Goal: Task Accomplishment & Management: Use online tool/utility

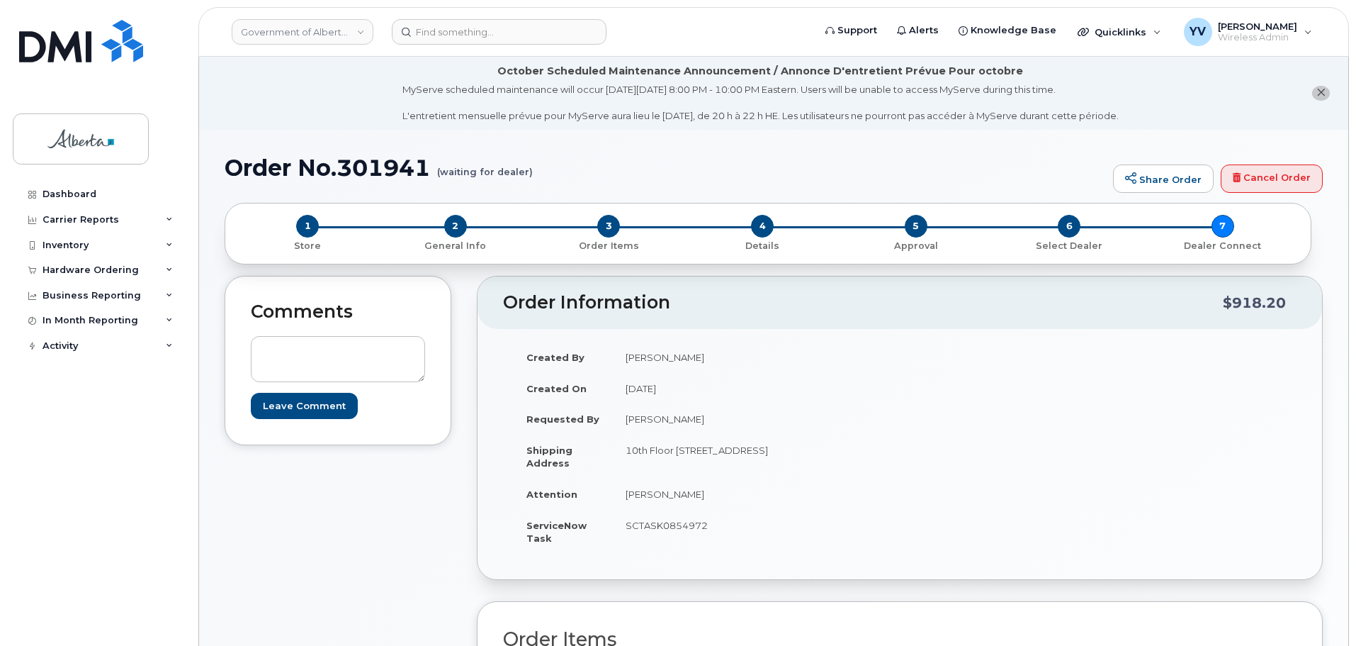
scroll to position [281, 0]
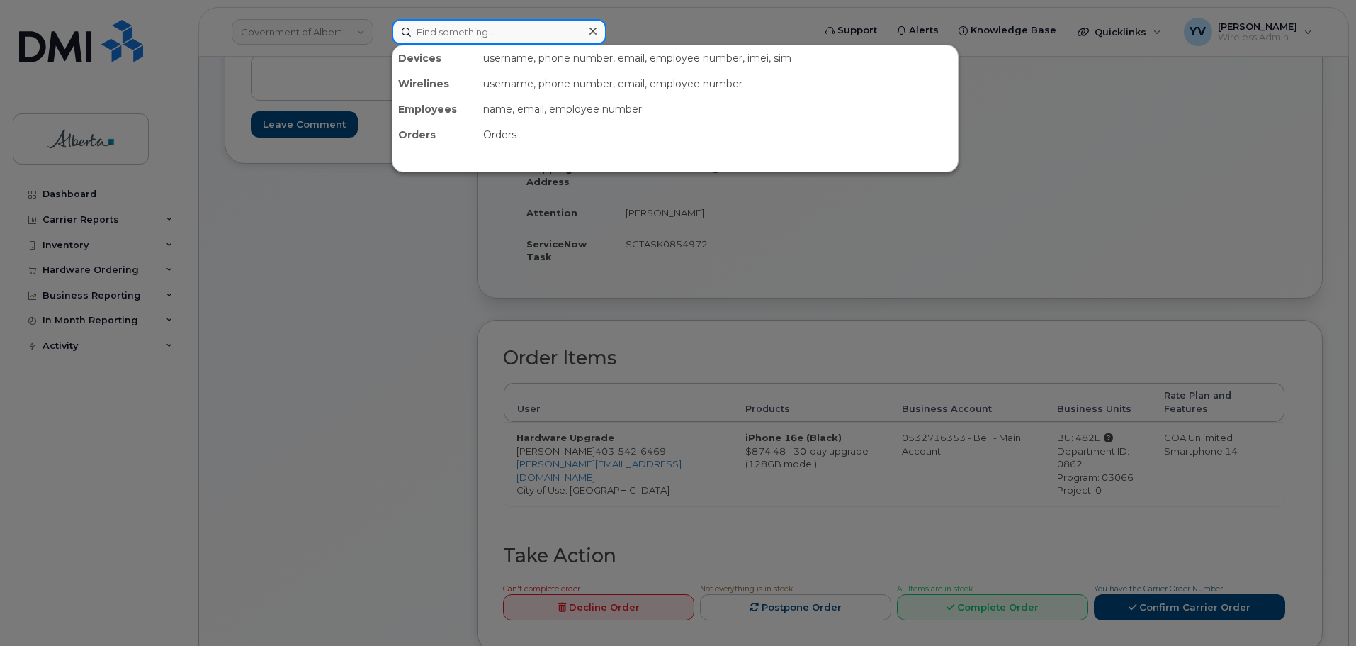
click at [439, 26] on input at bounding box center [499, 32] width 215 height 26
paste input "5875968478"
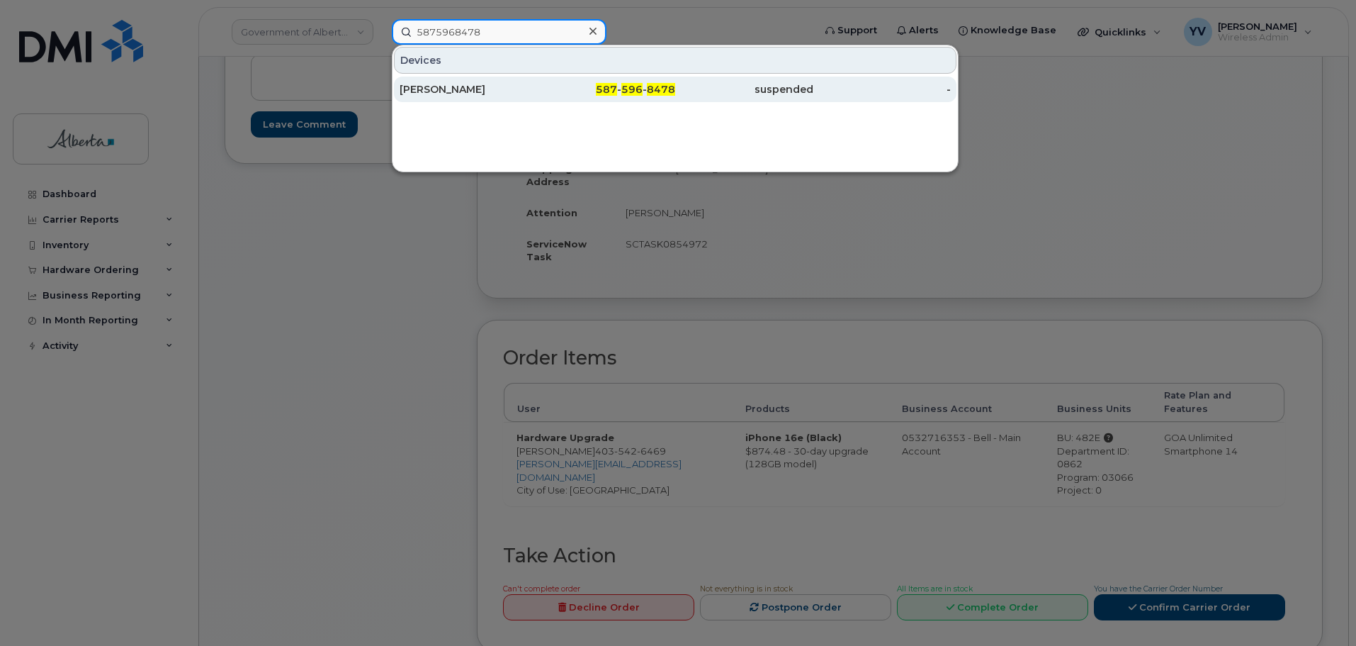
type input "5875968478"
click at [647, 88] on div "587 - 596 - 8478" at bounding box center [607, 89] width 138 height 14
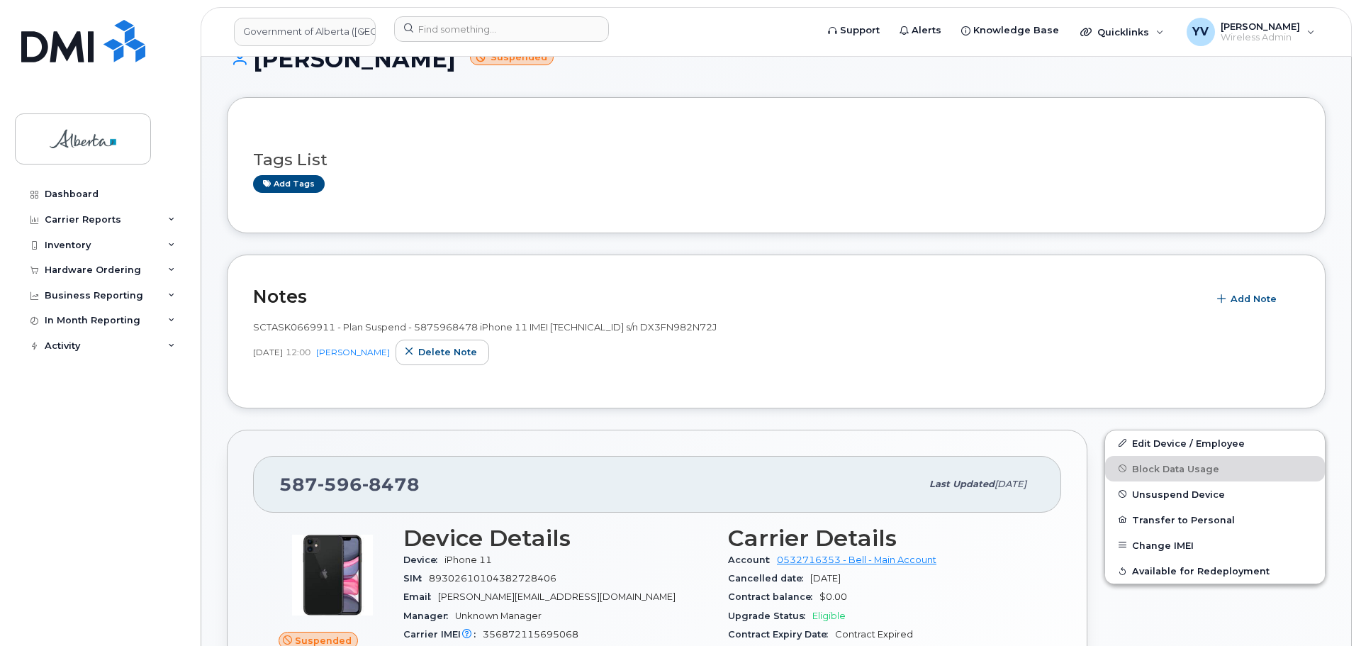
scroll to position [317, 0]
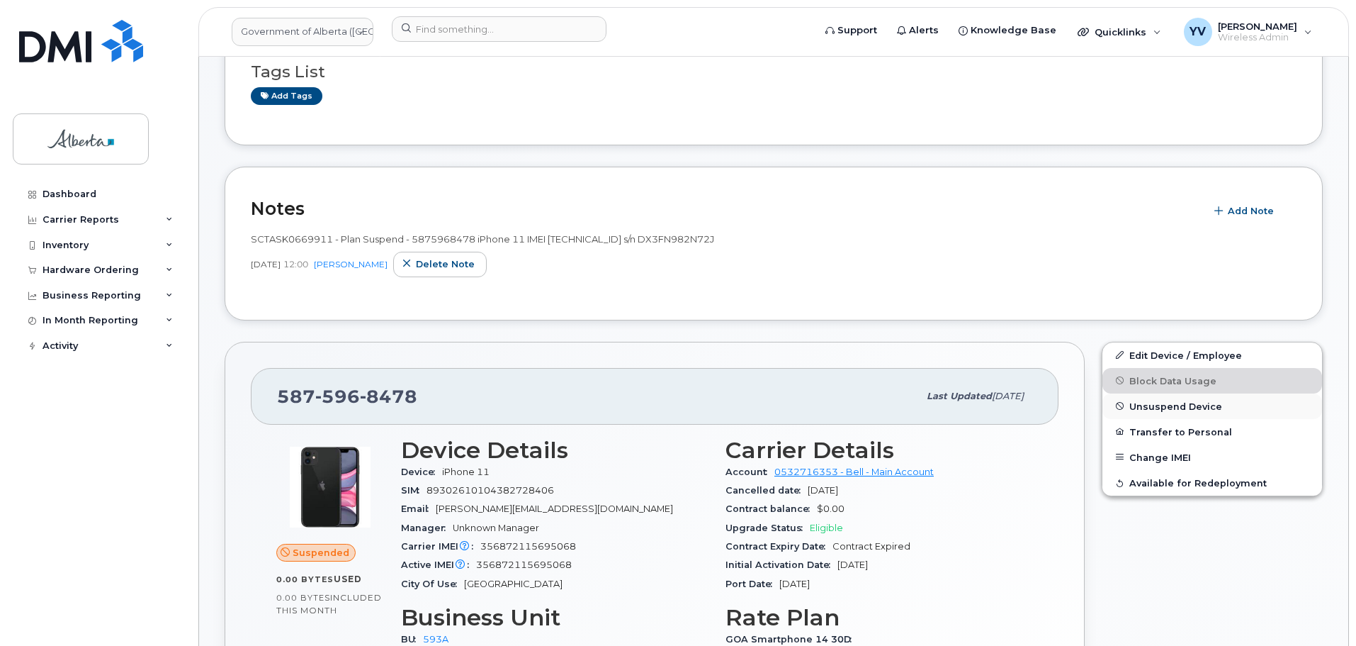
click at [1170, 402] on span "Unsuspend Device" at bounding box center [1176, 405] width 93 height 11
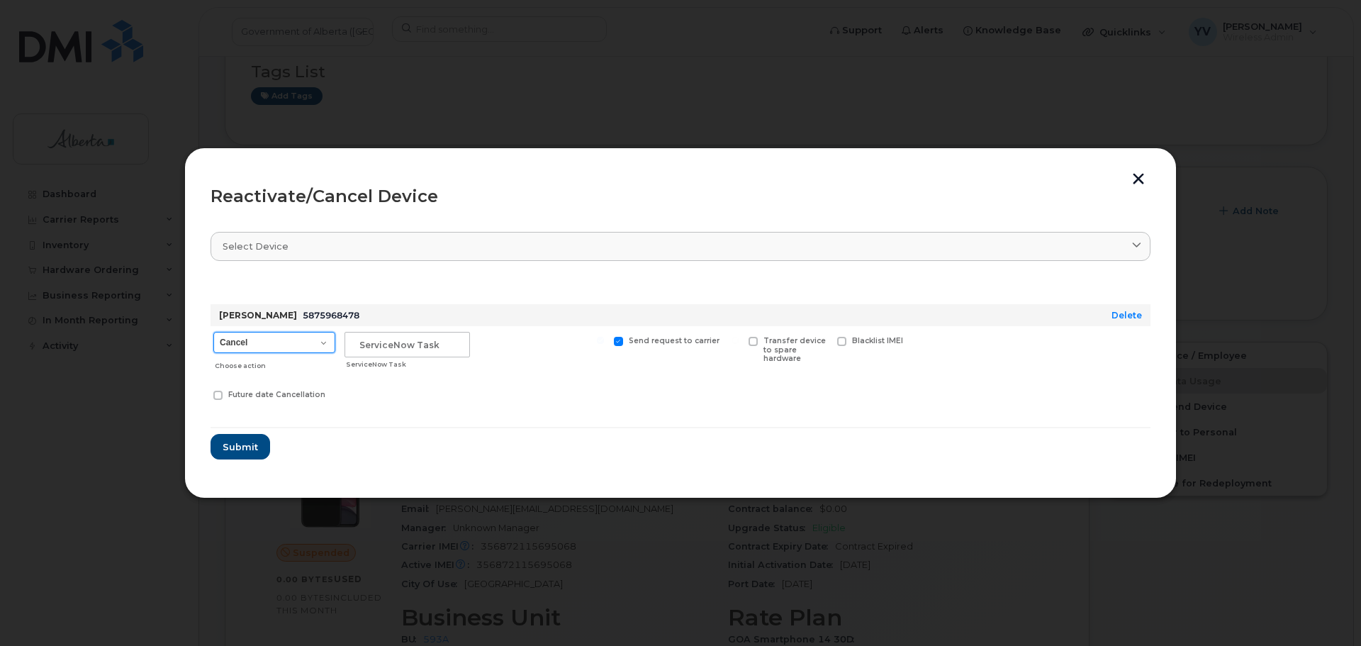
click at [320, 339] on select "Cancel Suspend - Extend Suspension Reactivate" at bounding box center [274, 342] width 122 height 21
select select "[object Object]"
click at [213, 332] on select "Cancel Suspend - Extend Suspension Reactivate" at bounding box center [274, 342] width 122 height 21
click at [361, 342] on input "text" at bounding box center [406, 345] width 125 height 26
paste input "SCTASK0855910"
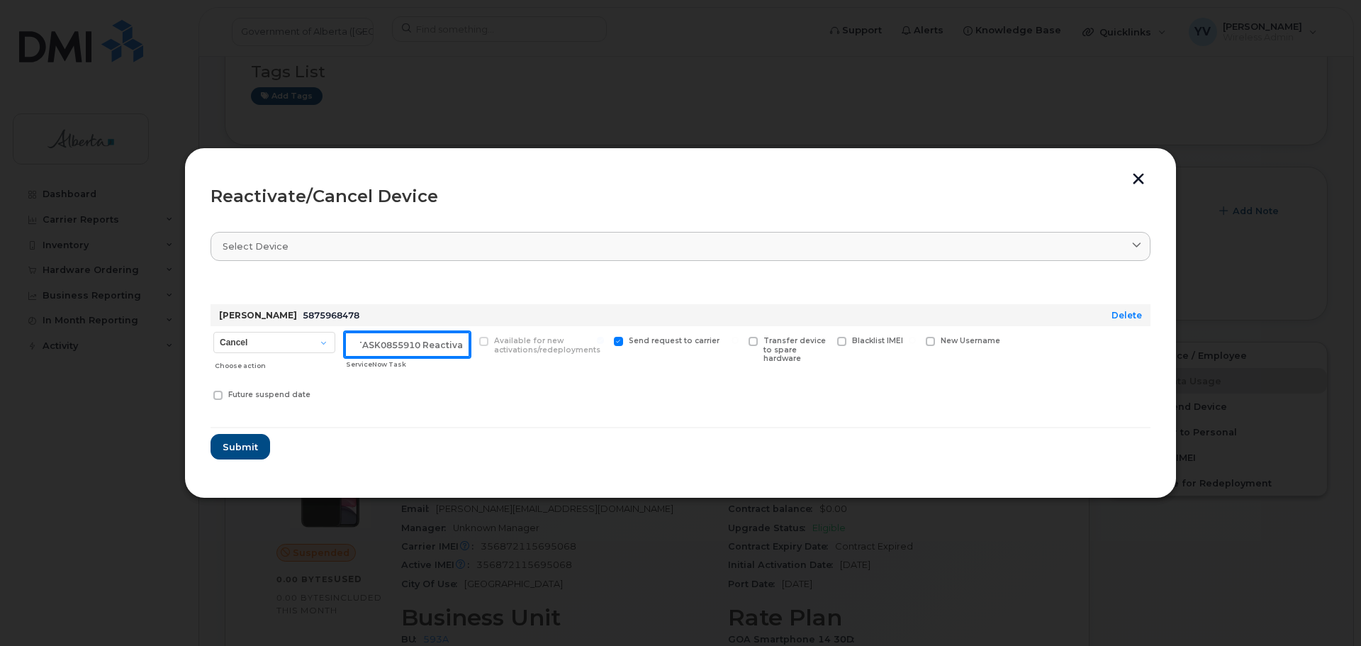
scroll to position [0, 21]
type input "SCTASK0855910 Reactivate"
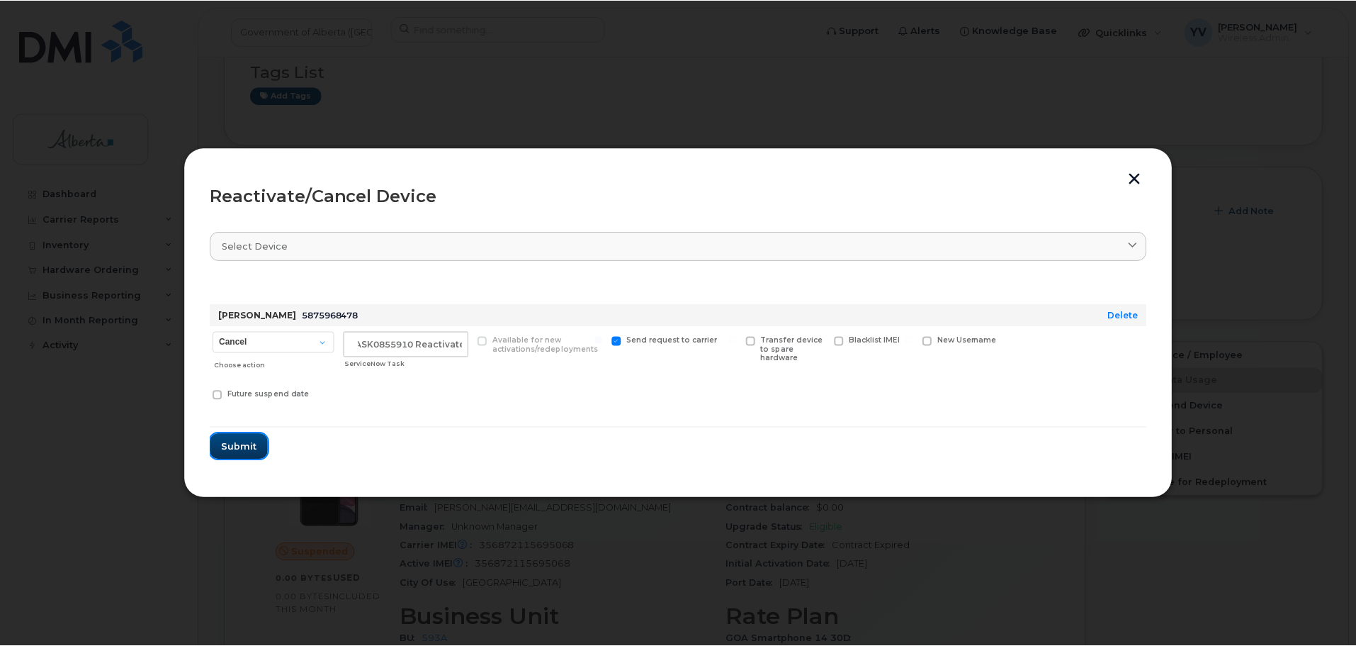
scroll to position [0, 0]
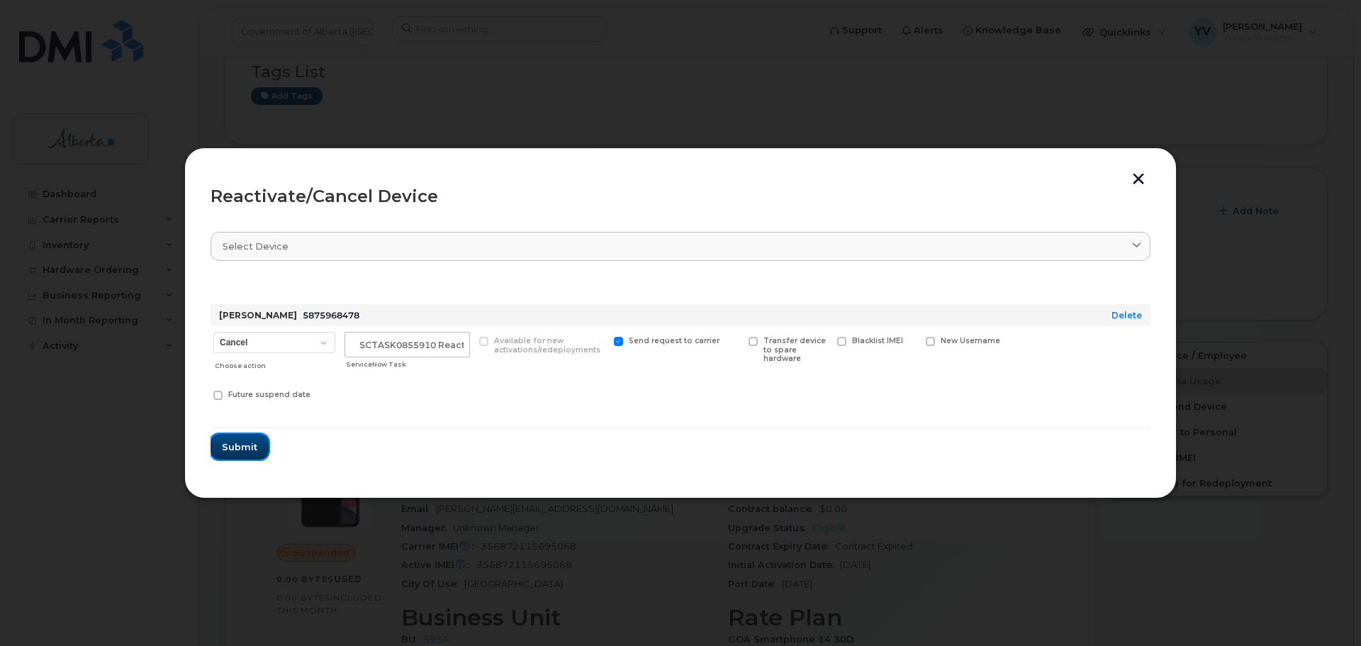
click at [226, 448] on span "Submit" at bounding box center [239, 446] width 35 height 13
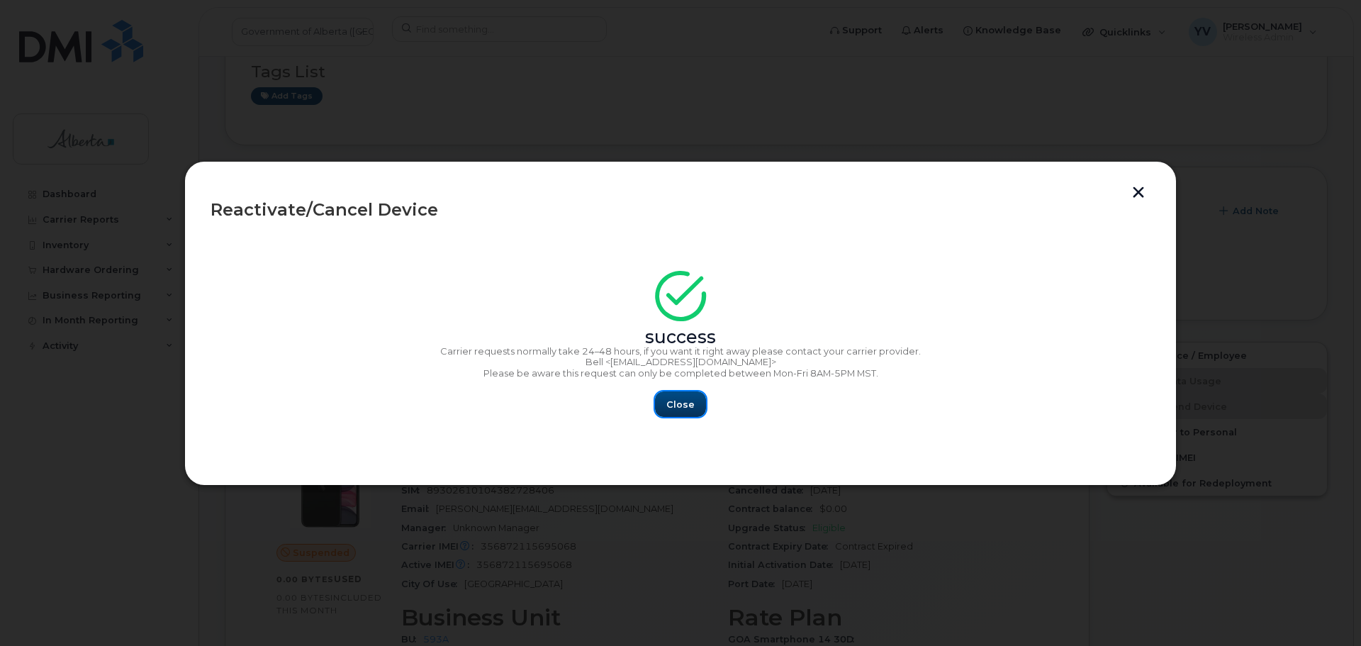
click at [683, 404] on span "Close" at bounding box center [680, 404] width 28 height 13
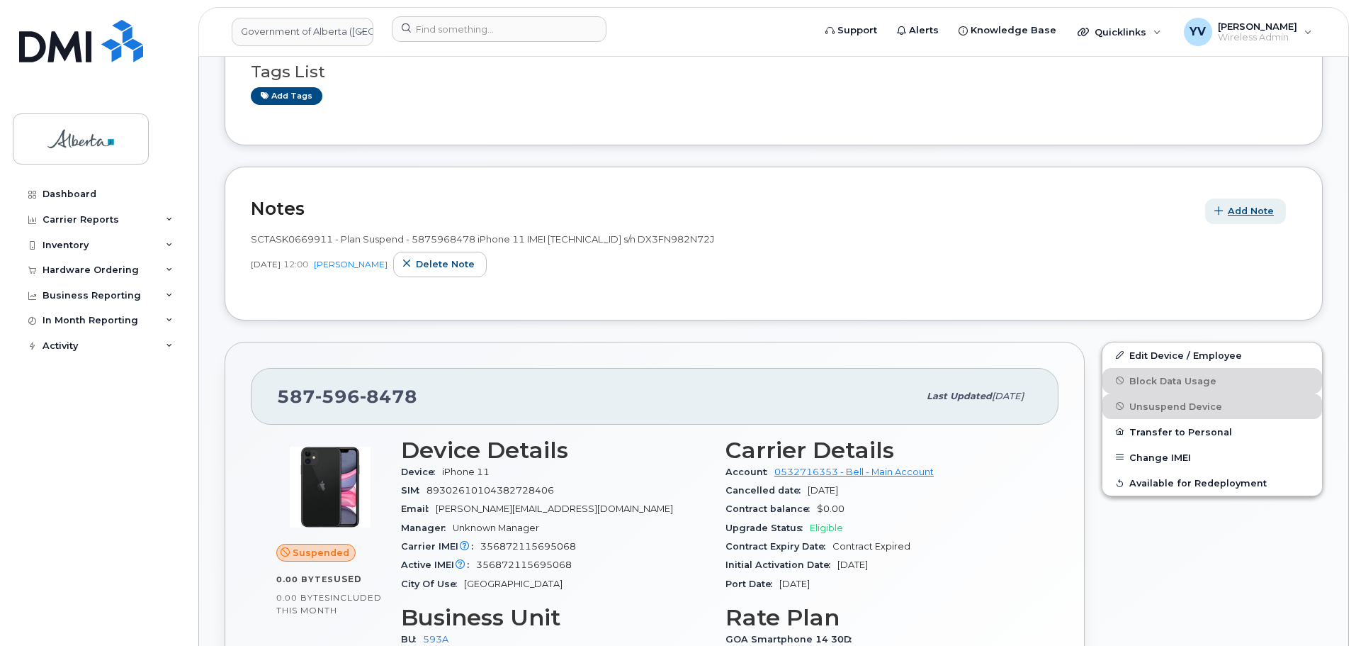
click at [1232, 203] on button "Add Note" at bounding box center [1246, 211] width 81 height 26
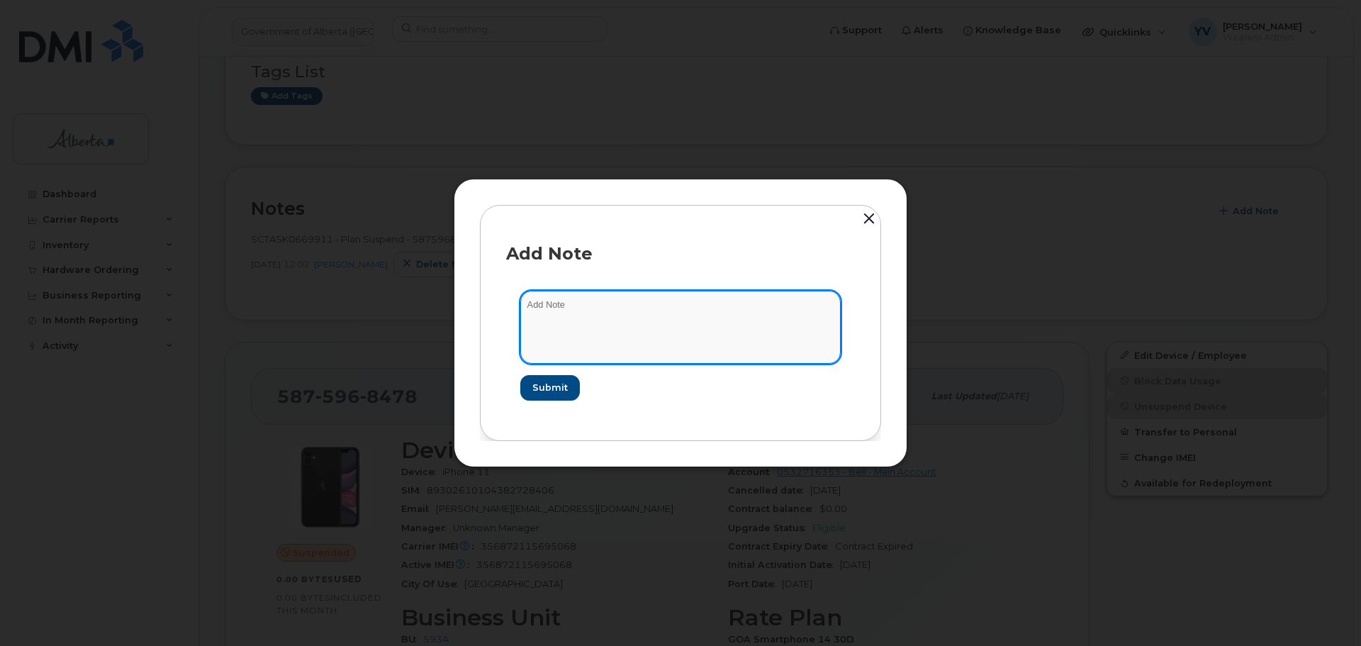
click at [559, 296] on textarea at bounding box center [680, 327] width 320 height 72
paste textarea "SCTASK0855910"
paste textarea "Device Plan Reassign - (1)"
type textarea "SCTASK0855910 Device Plan Reassign - (1)"
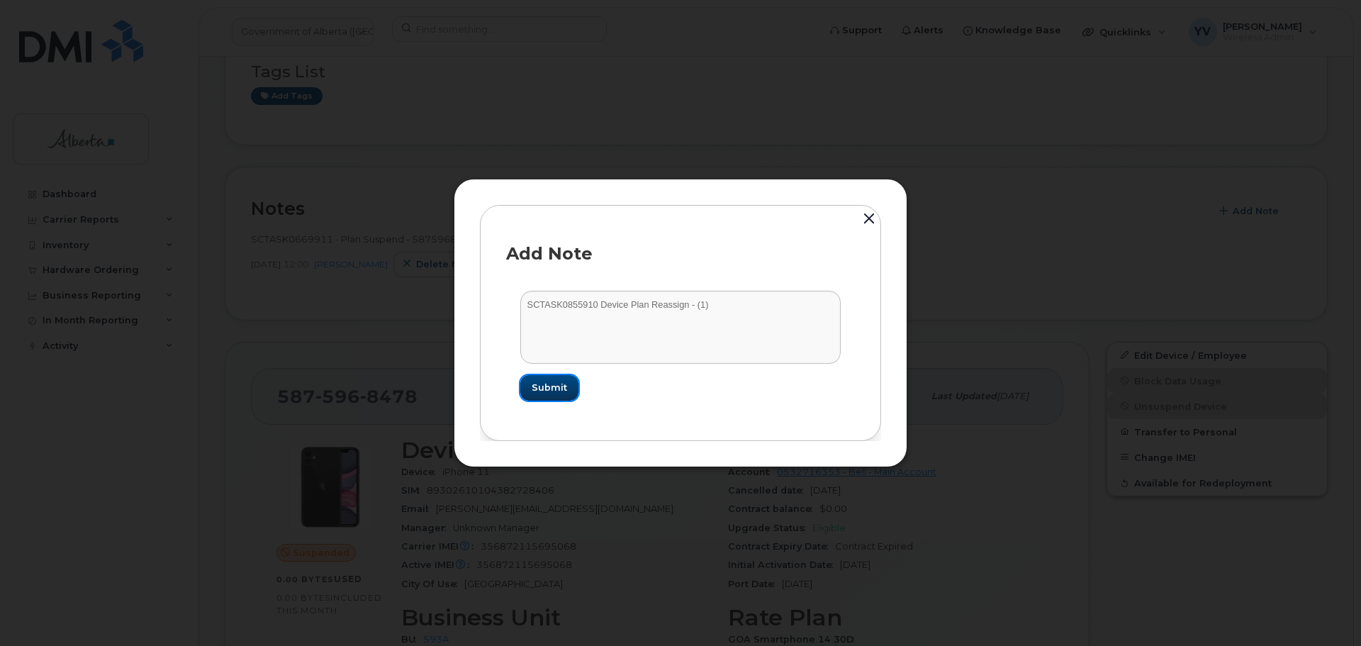
click at [544, 382] on span "Submit" at bounding box center [549, 387] width 35 height 13
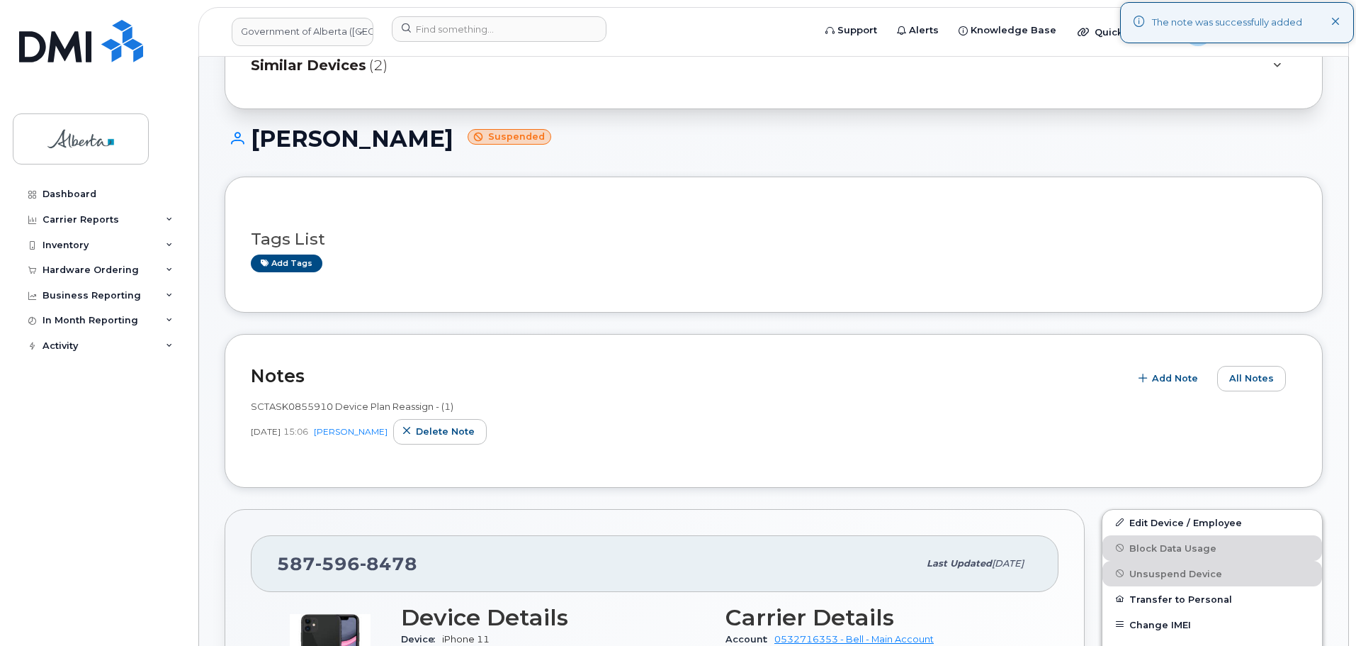
scroll to position [531, 0]
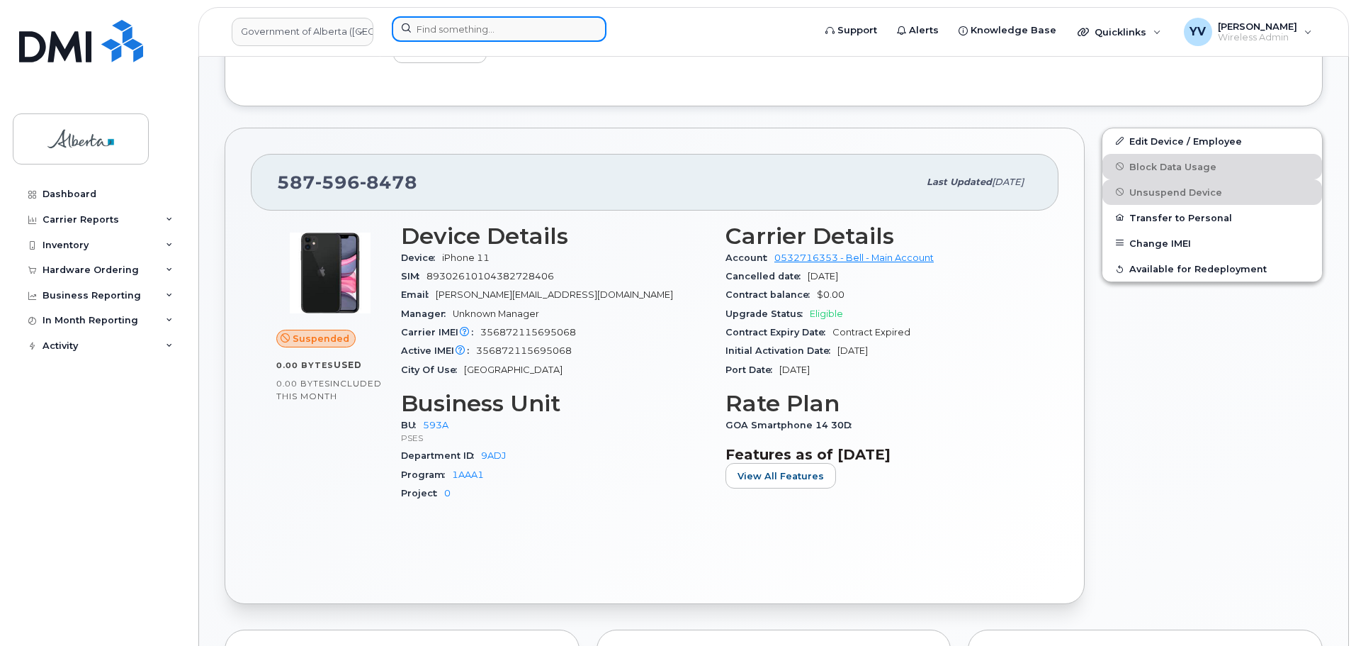
click at [442, 35] on input at bounding box center [499, 29] width 215 height 26
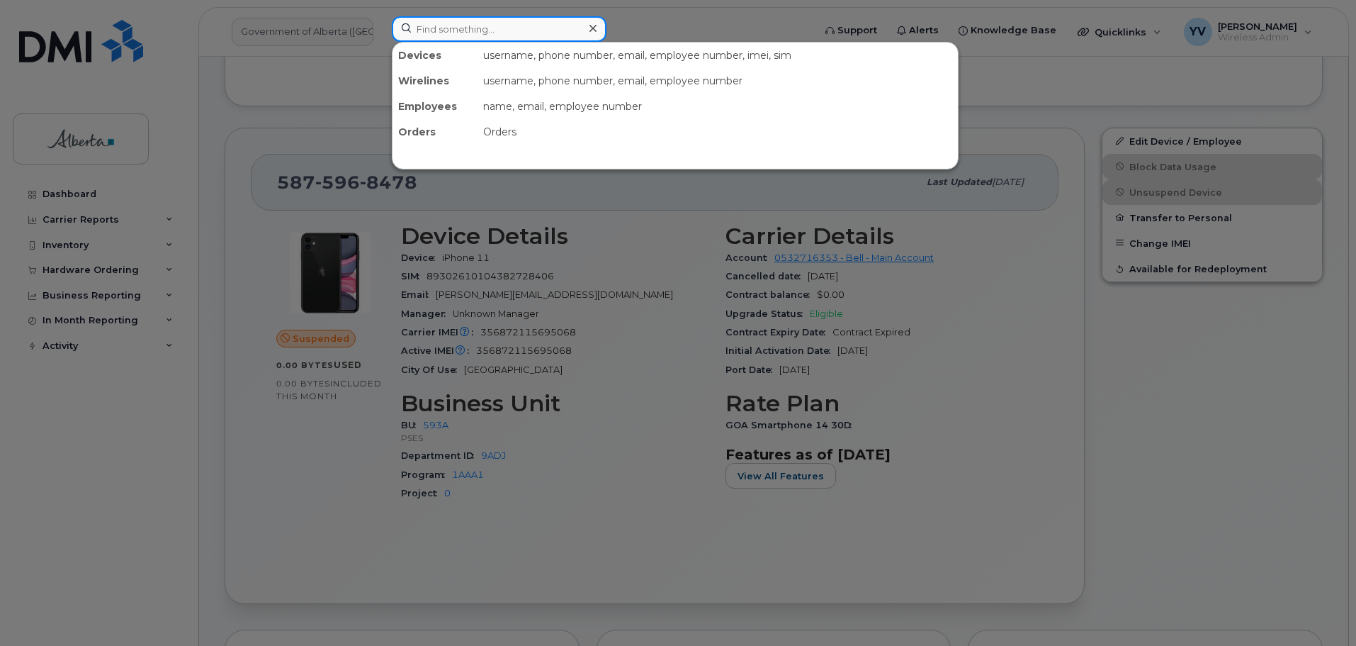
paste input "7808933216"
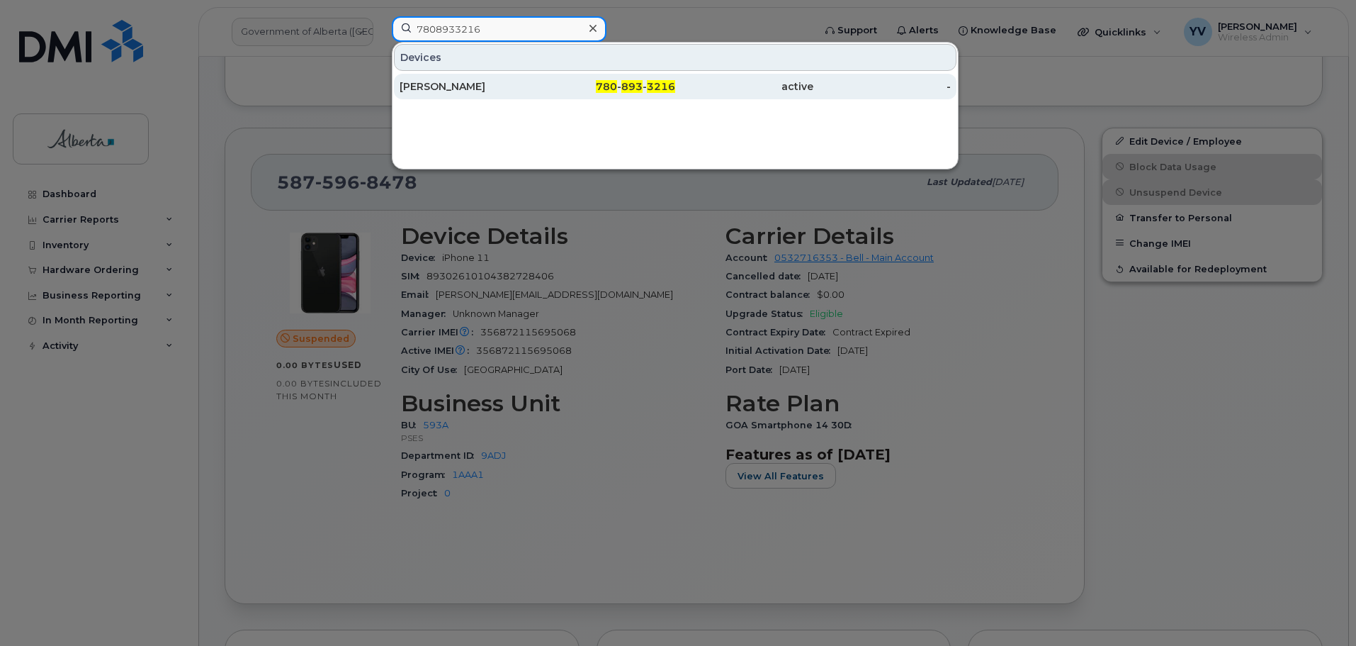
type input "7808933216"
click at [612, 81] on span "780" at bounding box center [606, 86] width 21 height 13
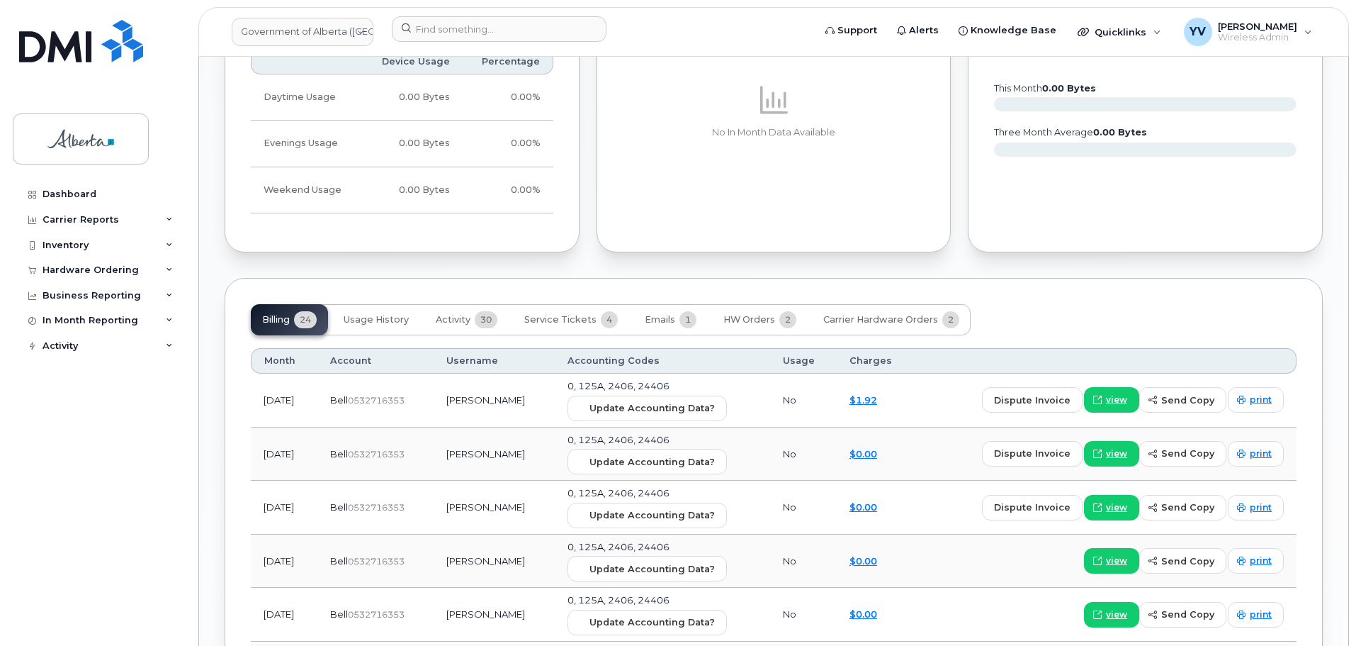
scroll to position [1184, 0]
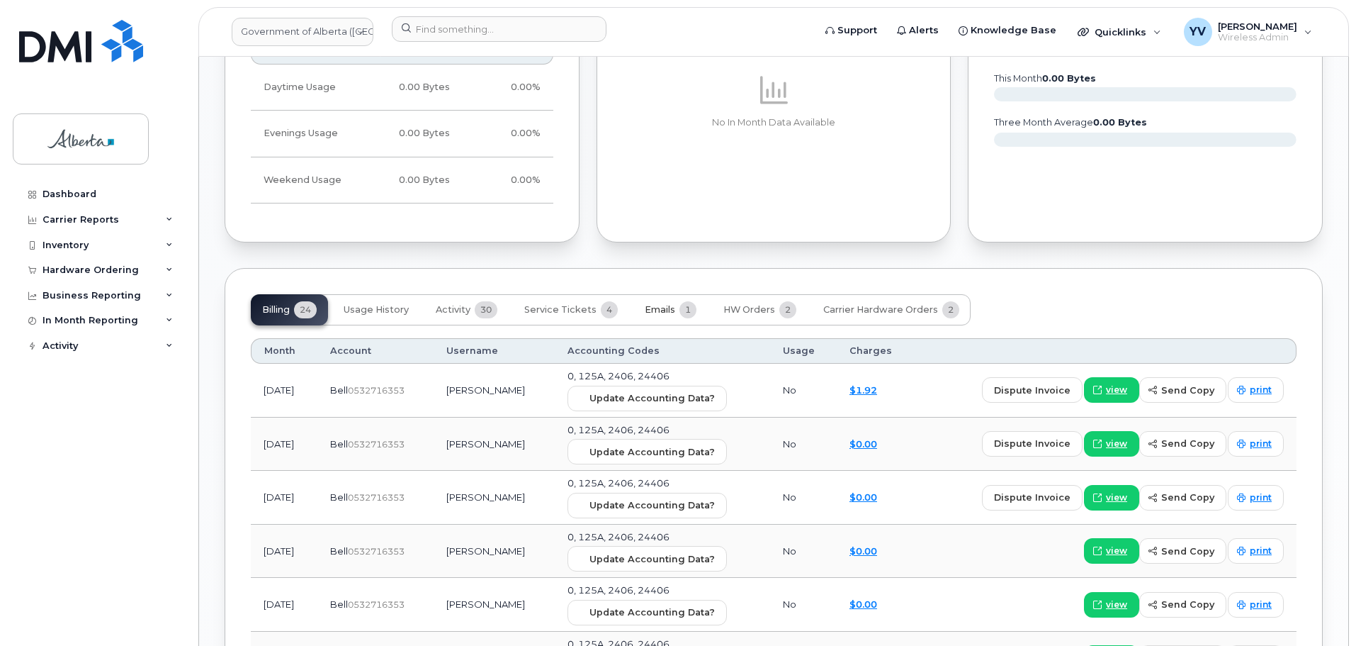
click at [655, 304] on span "Emails" at bounding box center [660, 309] width 30 height 11
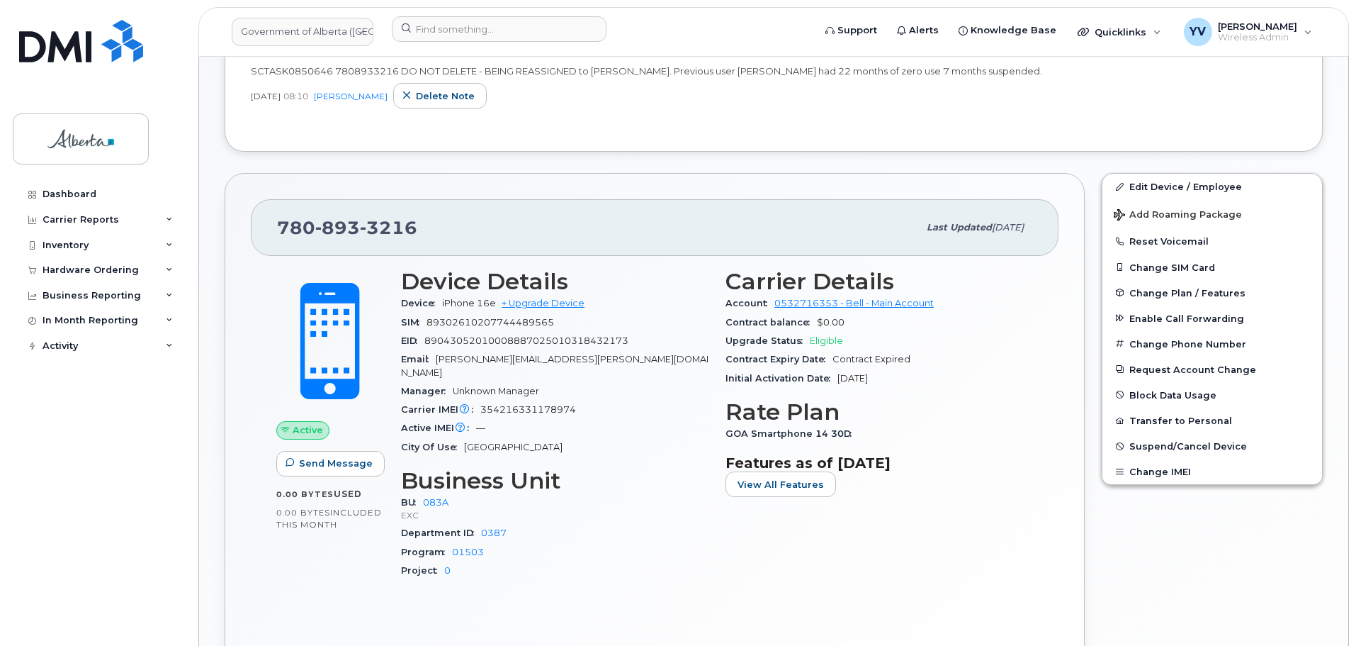
scroll to position [398, 0]
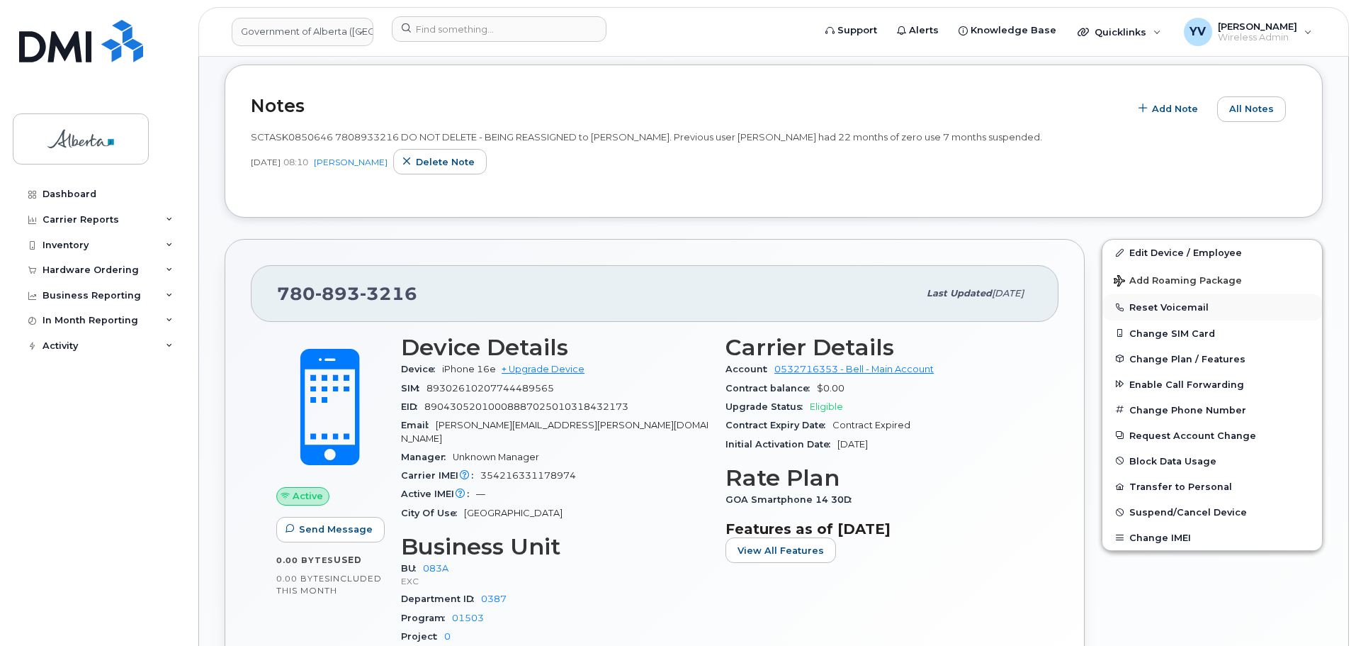
click at [1164, 303] on button "Reset Voicemail" at bounding box center [1213, 307] width 220 height 26
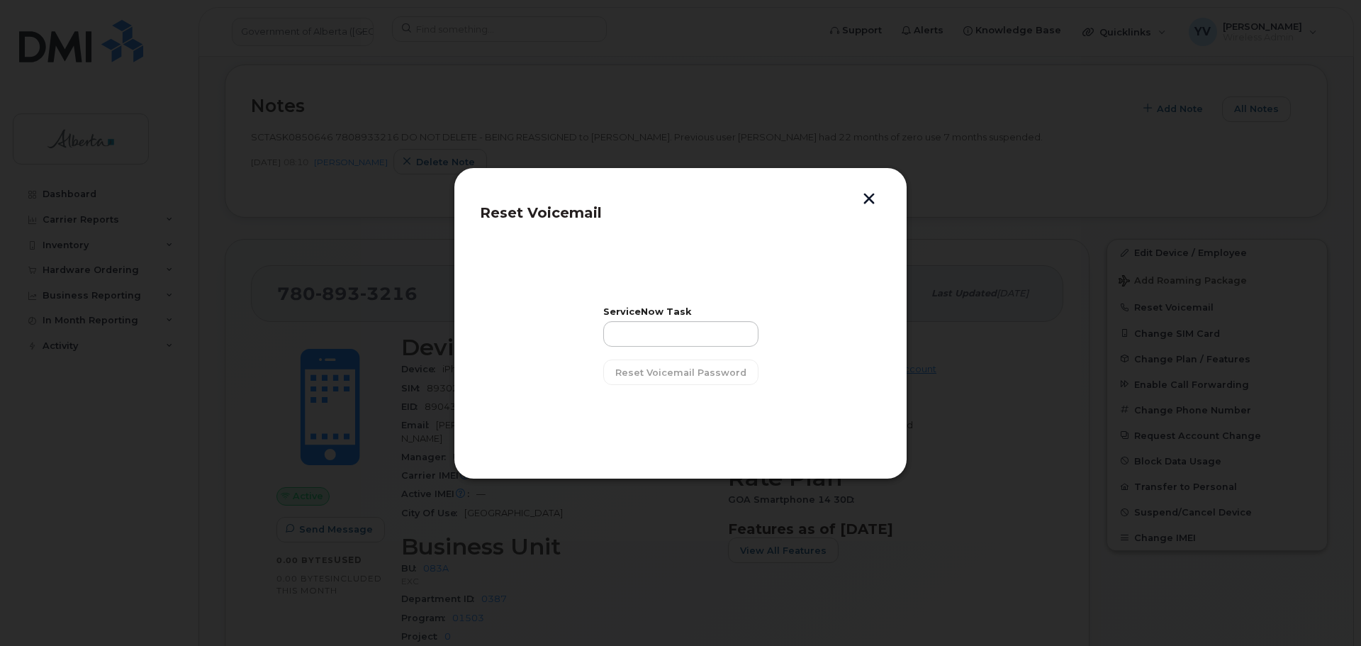
click at [615, 318] on div "ServiceNow Task" at bounding box center [680, 327] width 155 height 39
click at [621, 330] on input "text" at bounding box center [680, 334] width 155 height 26
paste input "SCTASK0850646"
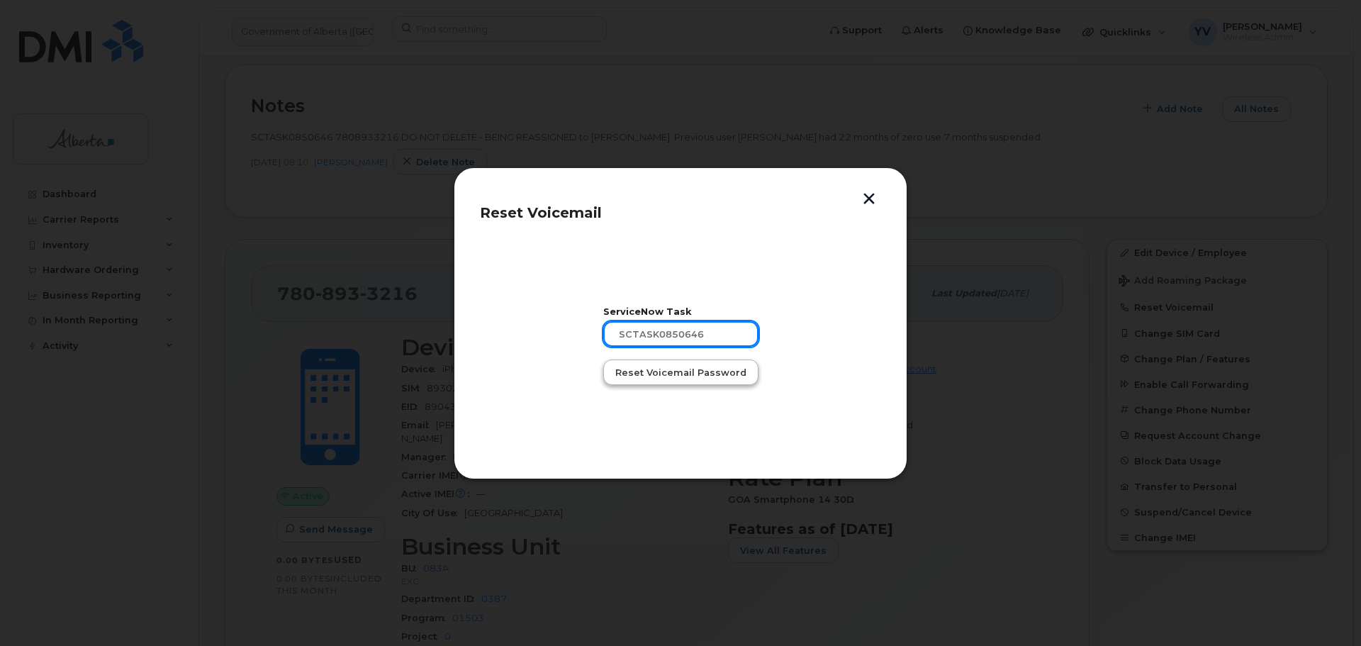
type input "SCTASK0850646"
click at [662, 370] on span "Reset Voicemail Password" at bounding box center [680, 372] width 131 height 13
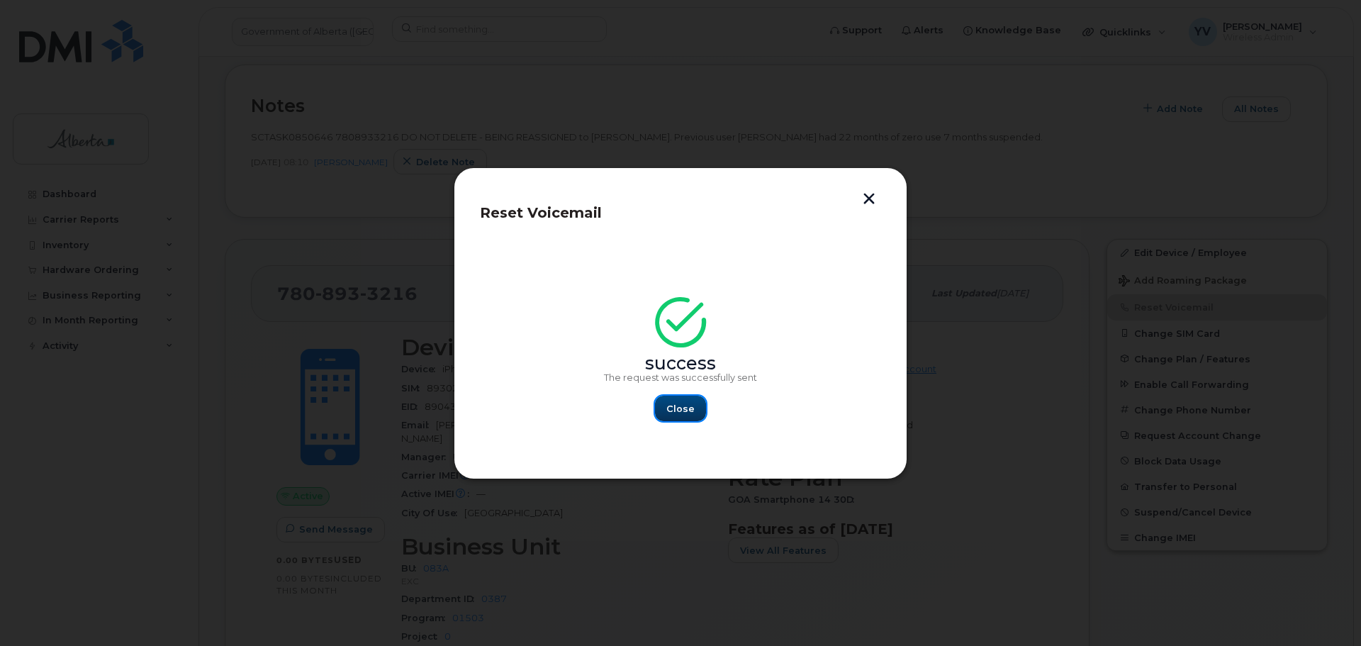
click at [678, 408] on span "Close" at bounding box center [680, 408] width 28 height 13
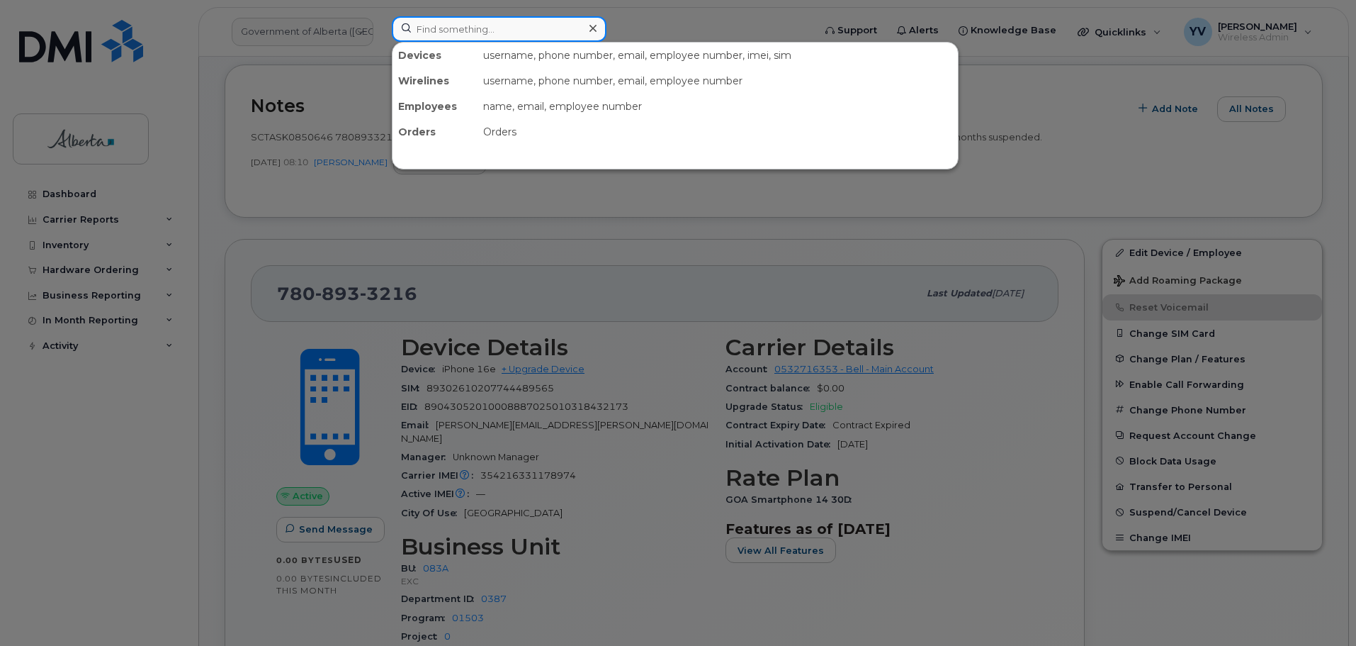
click at [439, 31] on input at bounding box center [499, 29] width 215 height 26
paste input "7802376578"
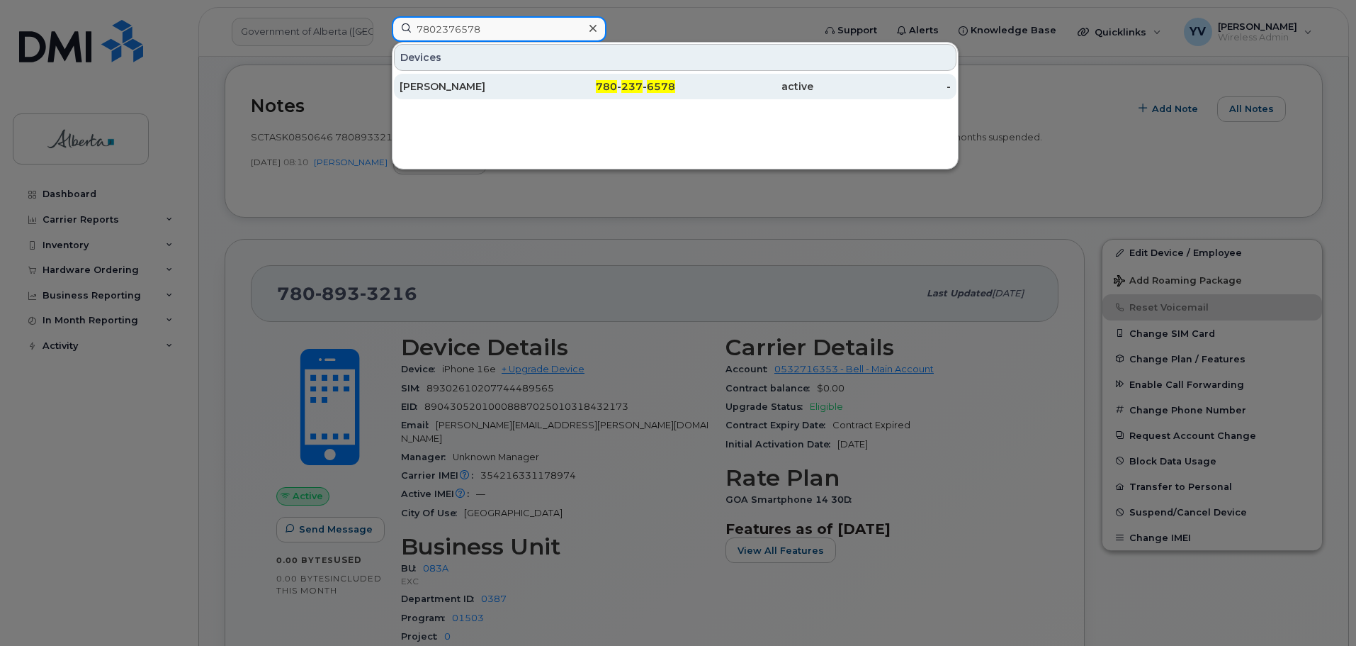
type input "7802376578"
click at [634, 86] on span "237" at bounding box center [632, 86] width 21 height 13
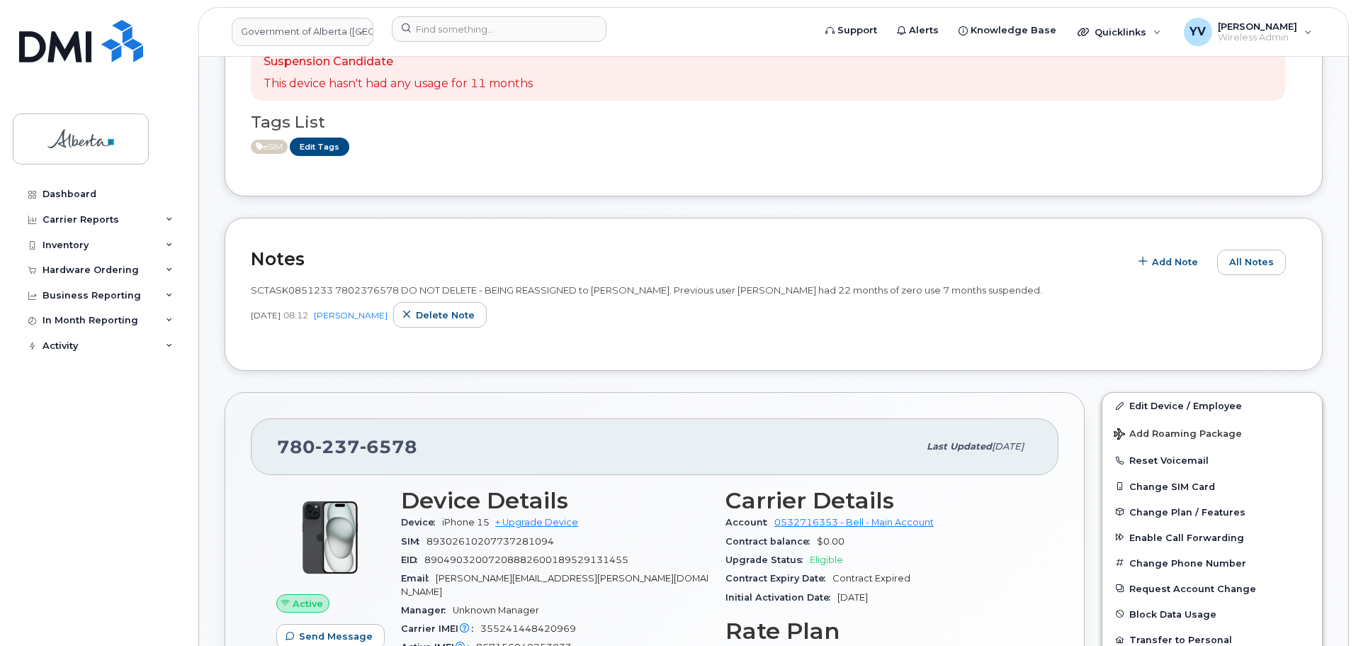
scroll to position [376, 0]
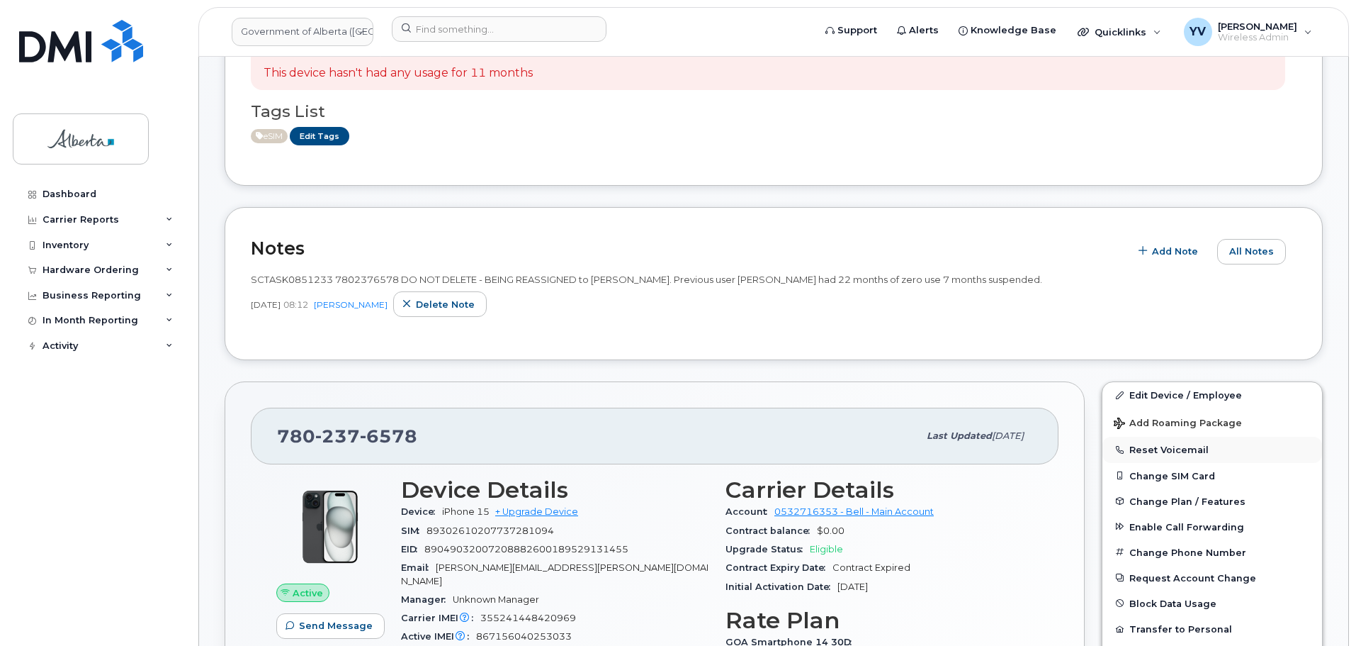
click at [1154, 449] on button "Reset Voicemail" at bounding box center [1213, 450] width 220 height 26
click at [1145, 451] on button "Reset Voicemail" at bounding box center [1213, 450] width 220 height 26
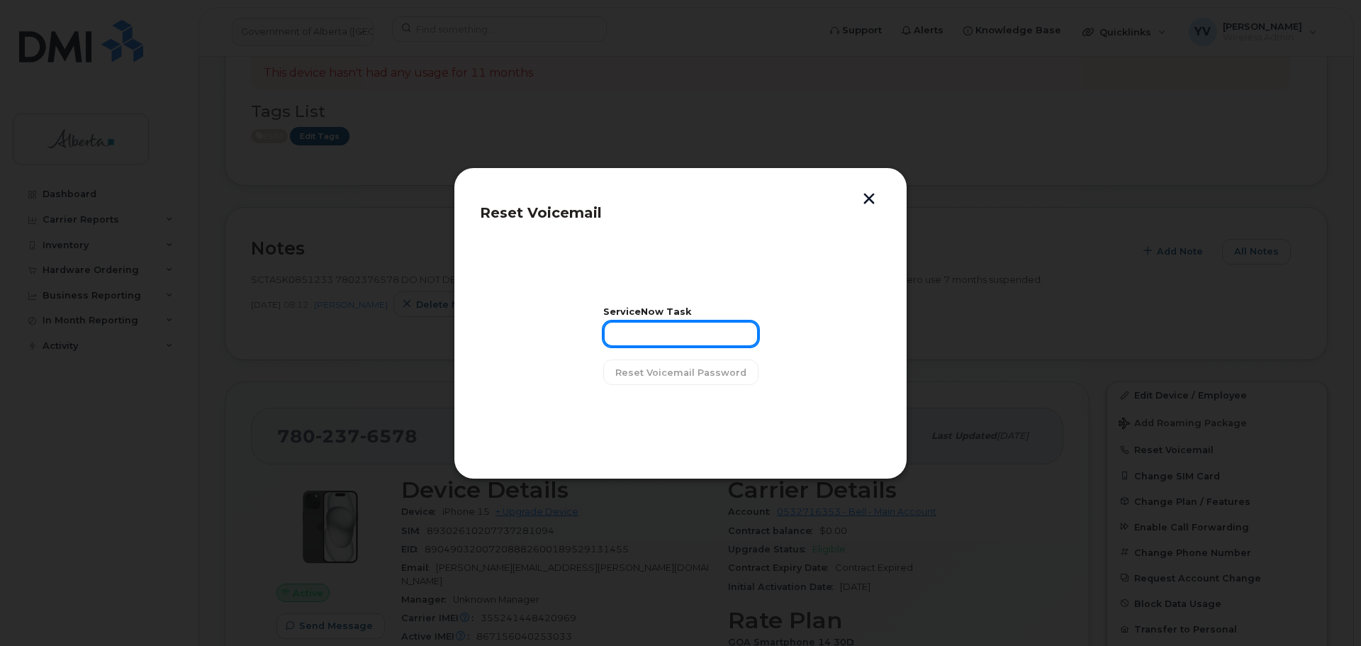
click at [645, 335] on input "text" at bounding box center [680, 334] width 155 height 26
paste input "SCTASK0851233"
type input "SCTASK0851233"
click at [663, 366] on span "Reset Voicemail Password" at bounding box center [680, 372] width 131 height 13
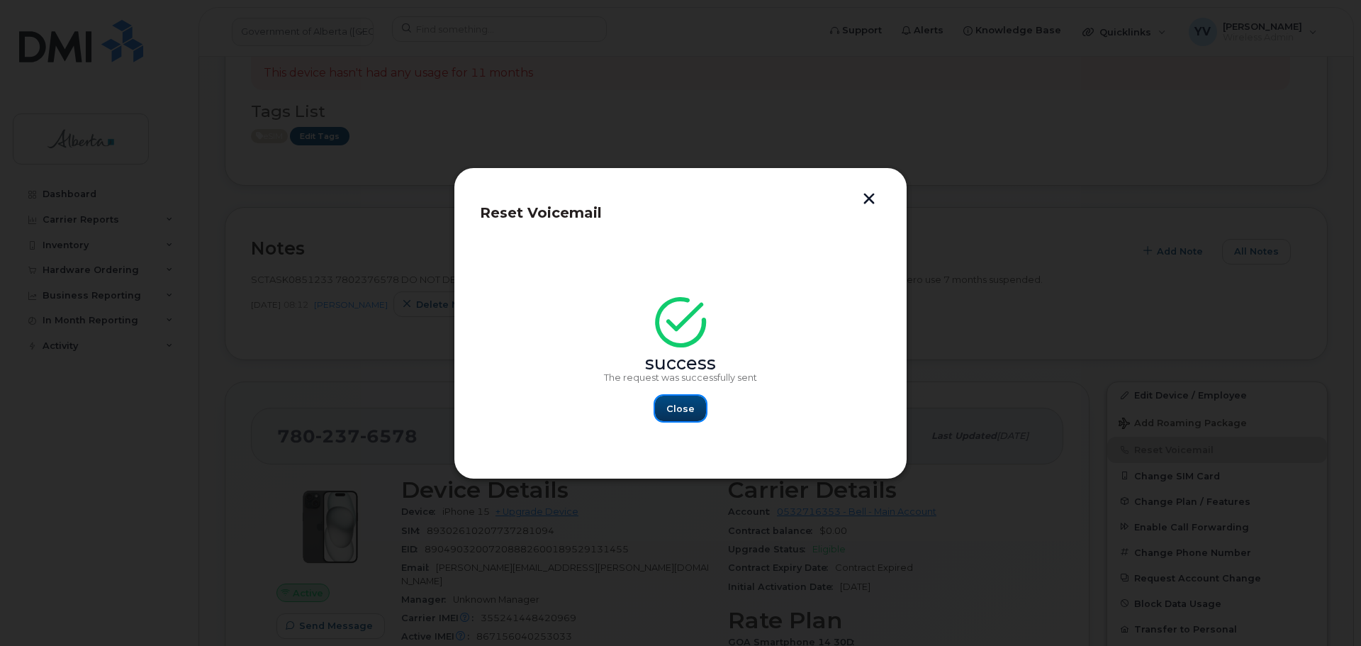
click at [673, 404] on span "Close" at bounding box center [680, 408] width 28 height 13
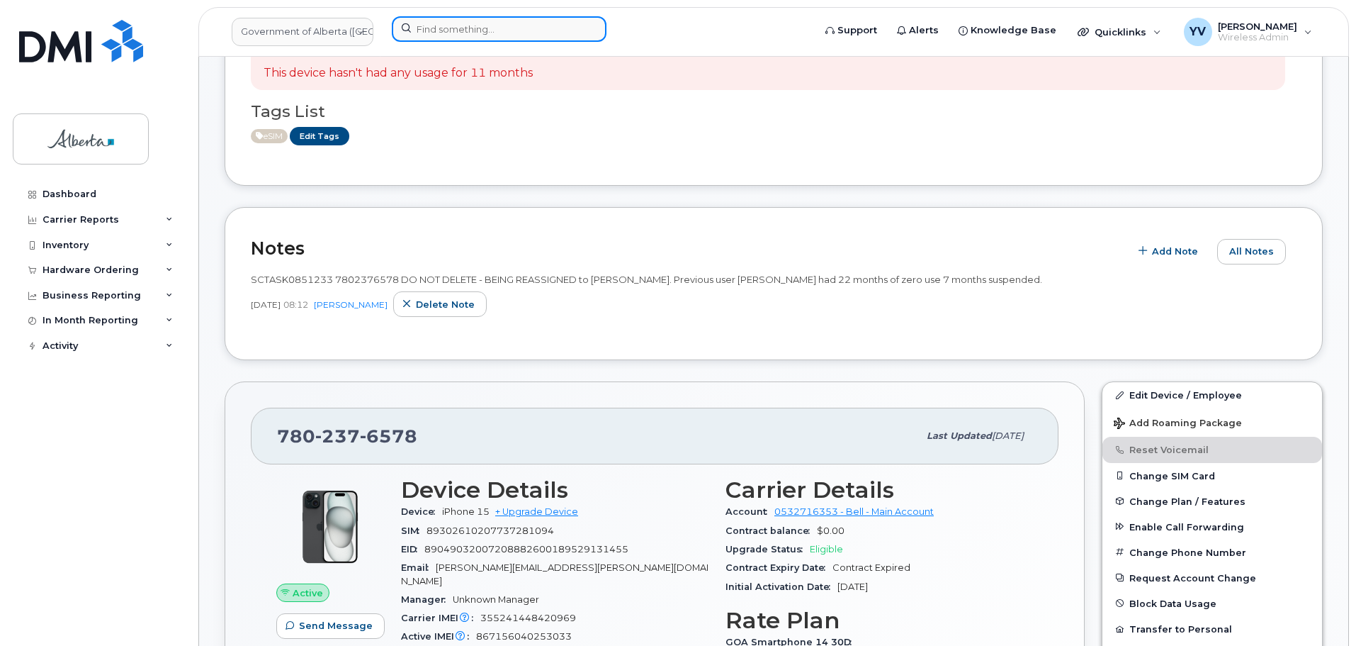
click at [426, 28] on input at bounding box center [499, 29] width 215 height 26
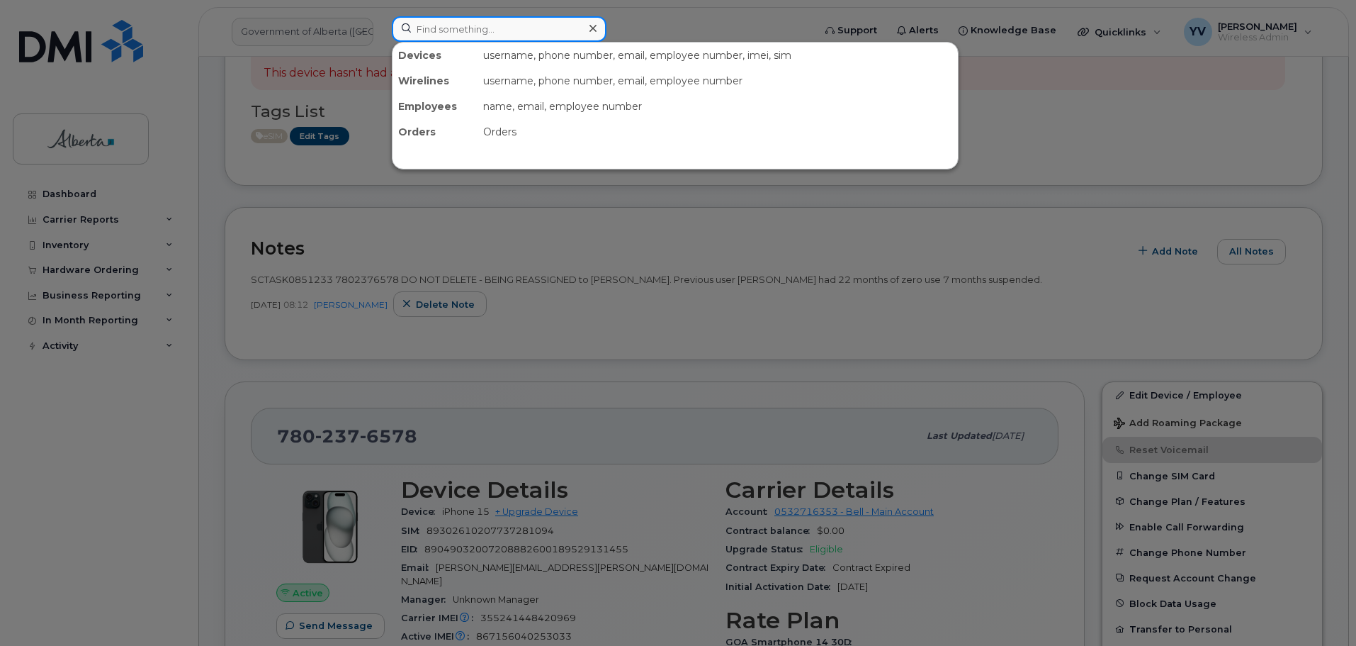
paste input "7805299573"
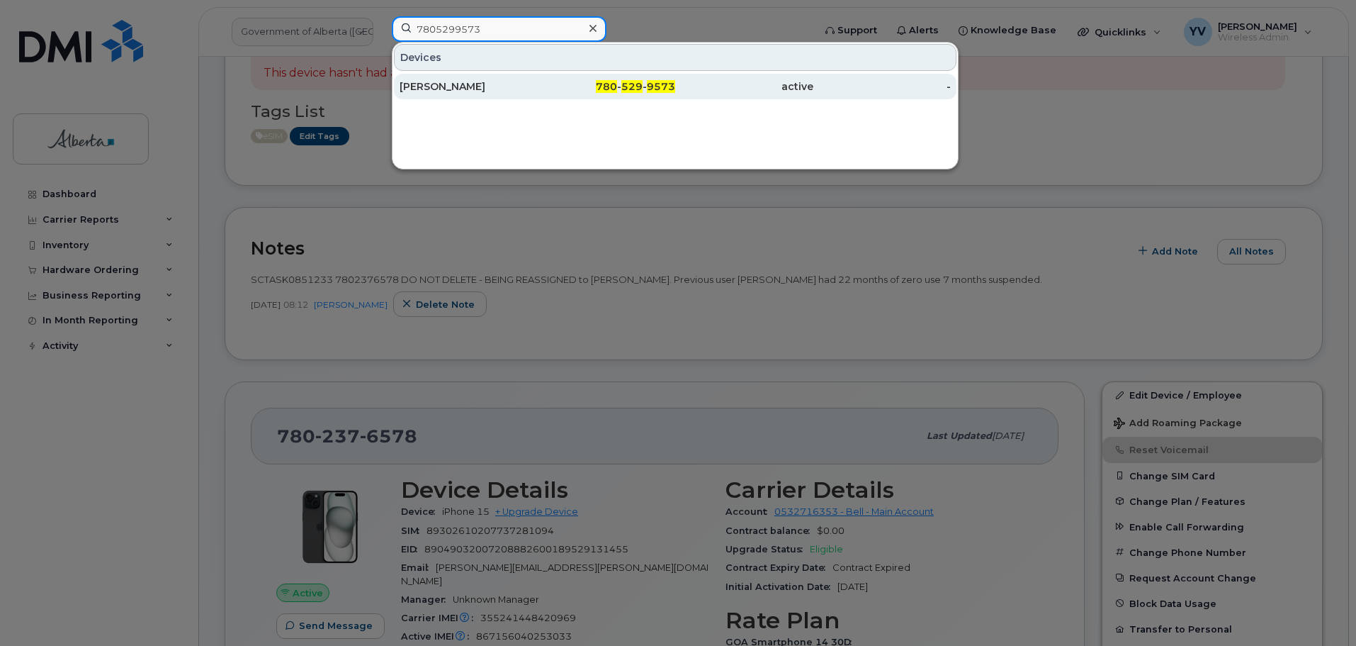
type input "7805299573"
click at [650, 87] on span "9573" at bounding box center [661, 86] width 28 height 13
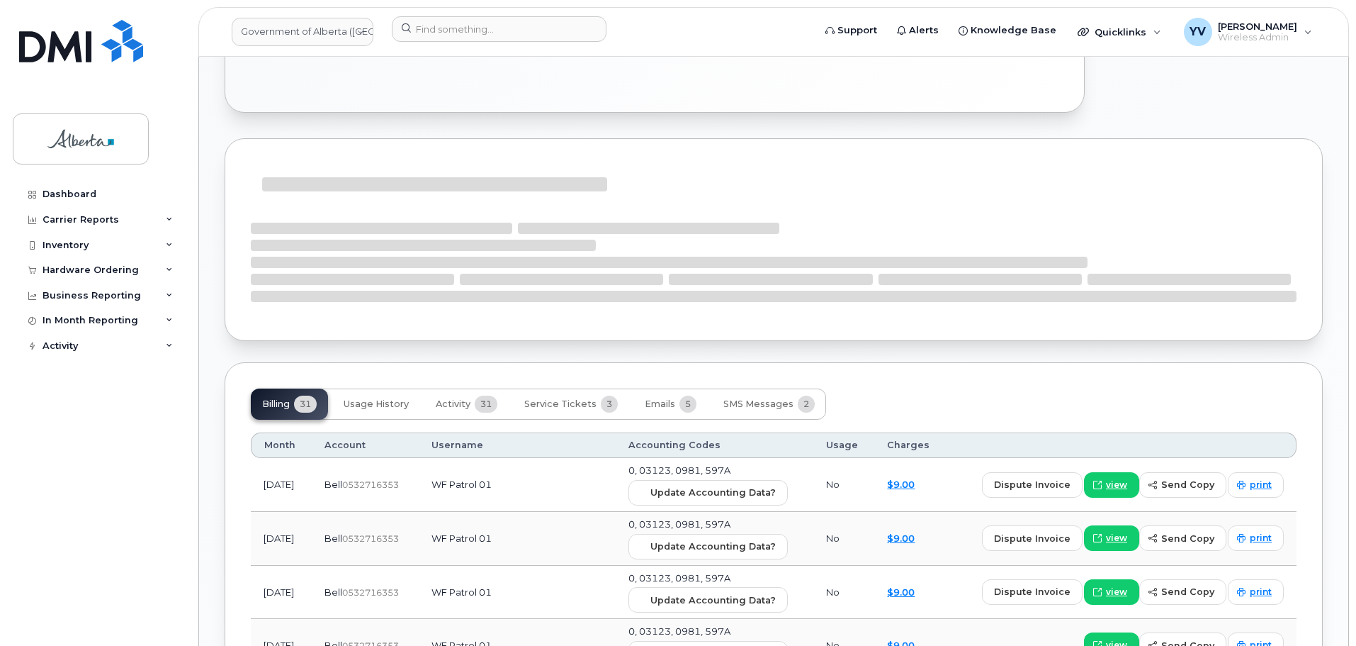
scroll to position [1154, 0]
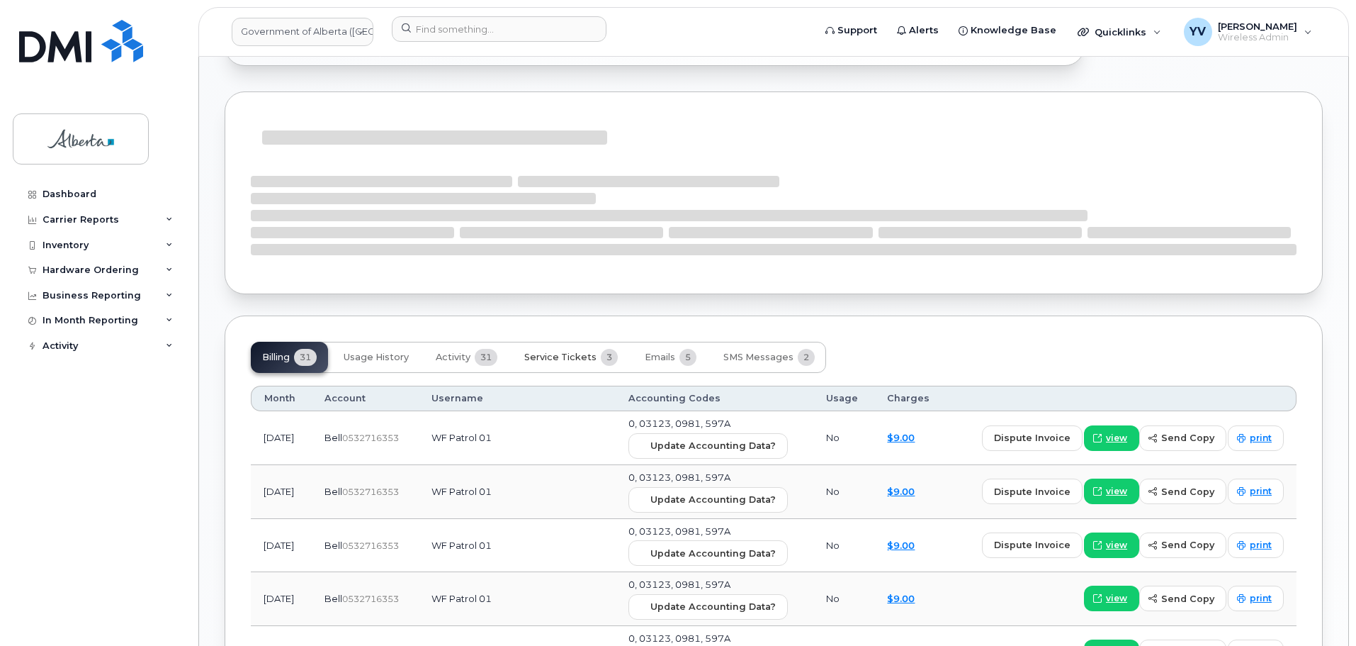
click at [575, 352] on span "Service Tickets" at bounding box center [560, 357] width 72 height 11
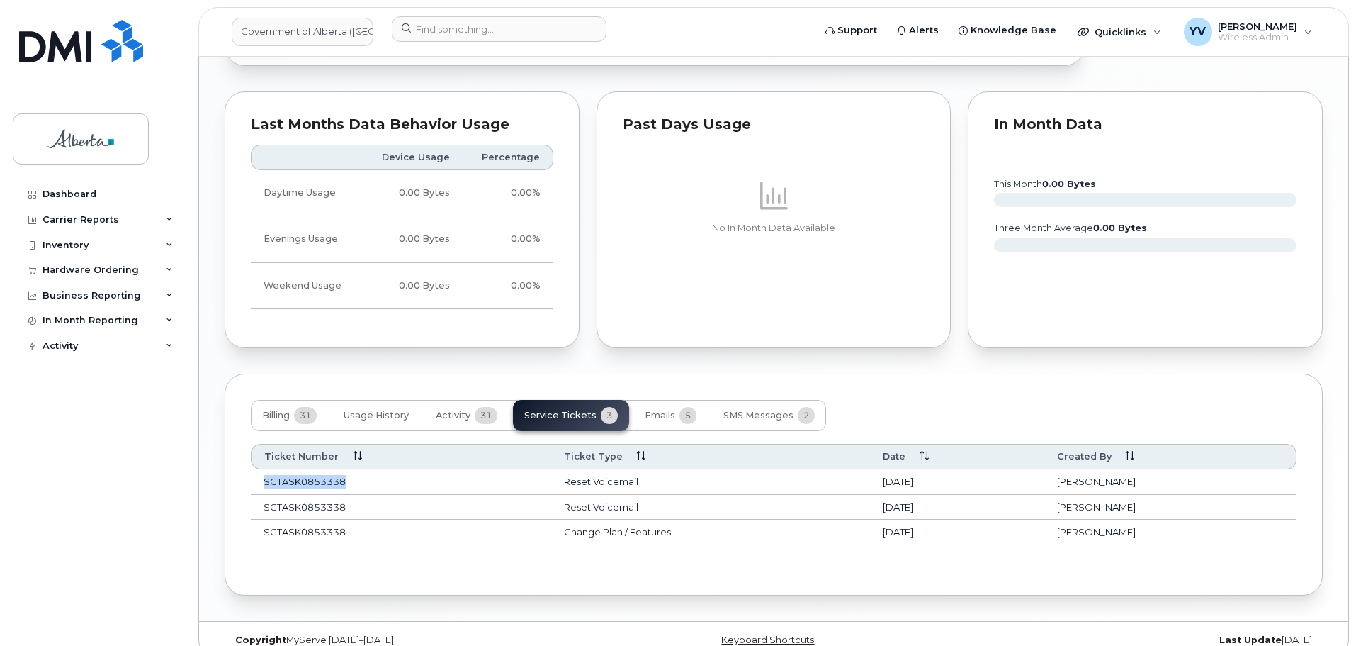
drag, startPoint x: 346, startPoint y: 470, endPoint x: 264, endPoint y: 473, distance: 82.3
click at [264, 473] on td "SCTASK0853338" at bounding box center [401, 482] width 300 height 26
copy td "SCTASK0853338"
click at [756, 410] on span "SMS Messages" at bounding box center [759, 415] width 70 height 11
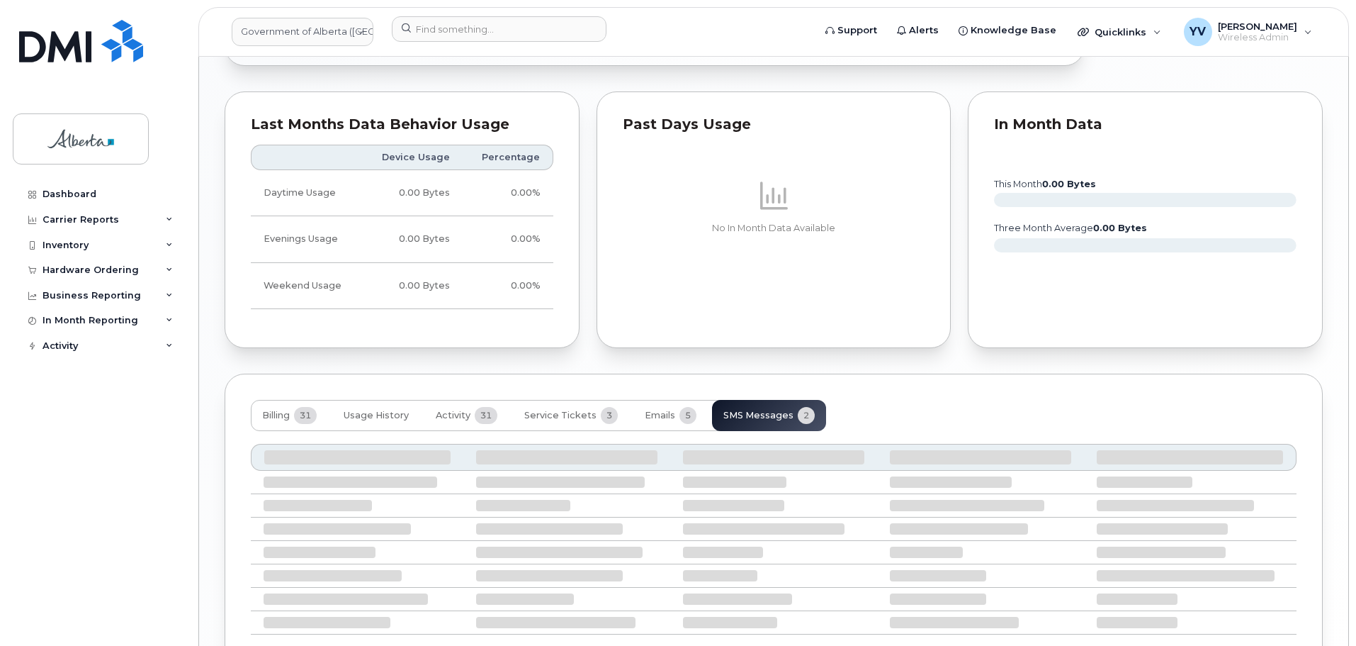
scroll to position [1152, 0]
